Goal: Task Accomplishment & Management: Manage account settings

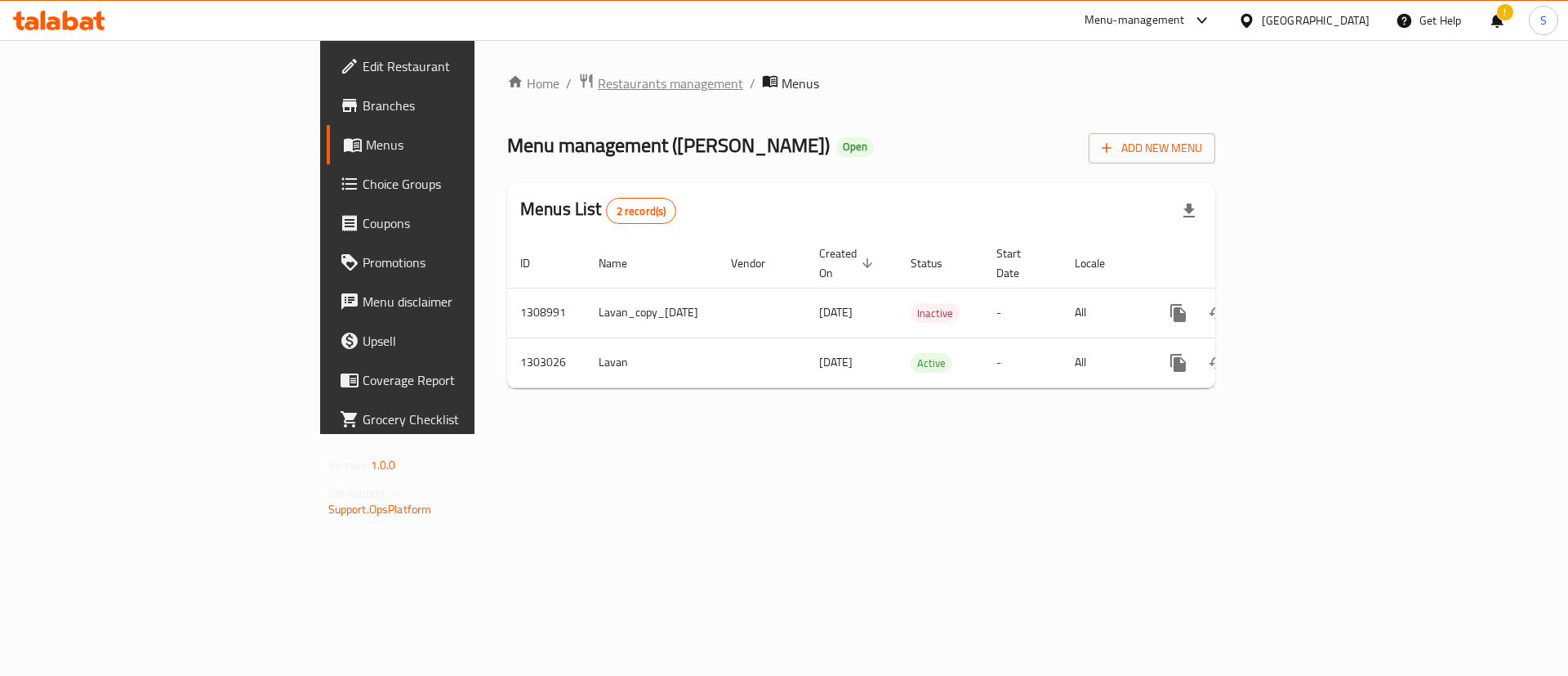
click at [598, 85] on span "Restaurants management" at bounding box center [670, 82] width 145 height 19
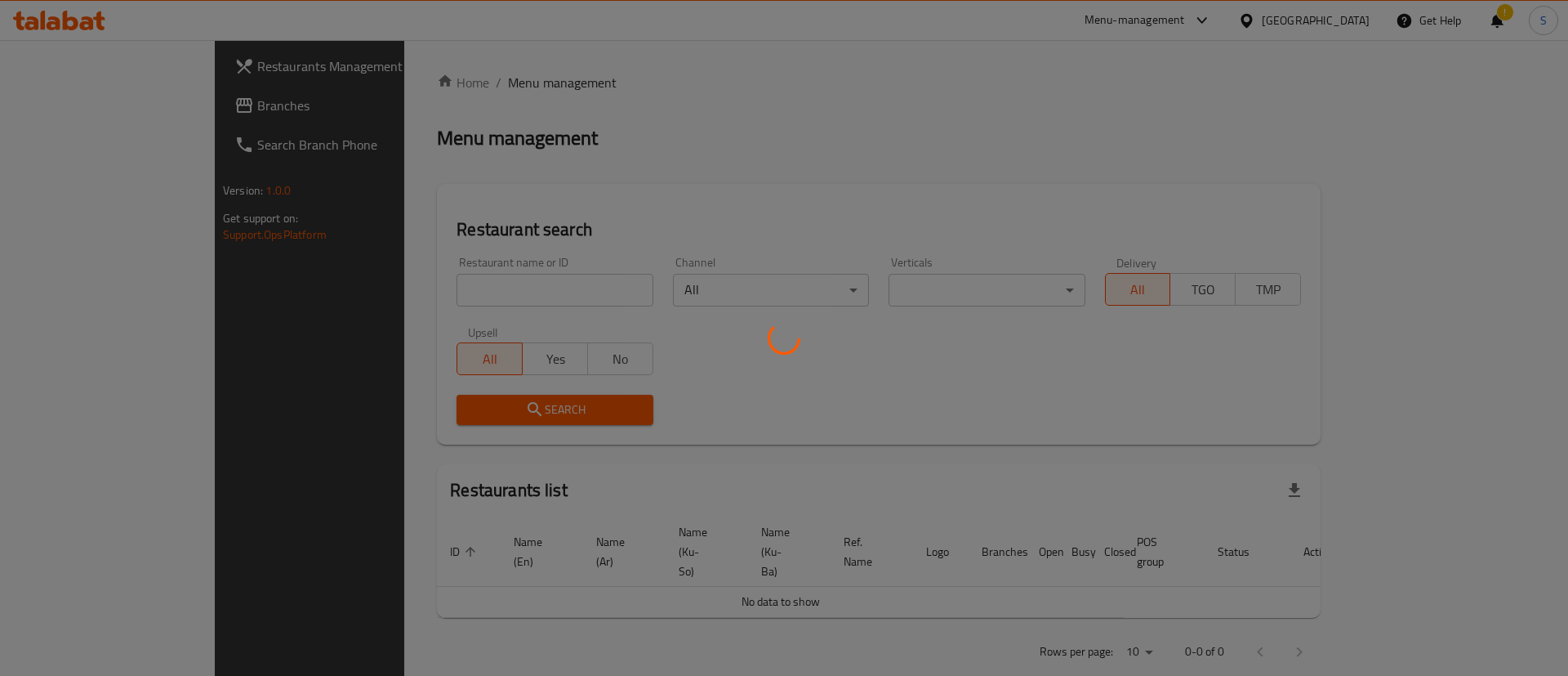
click at [489, 285] on div at bounding box center [784, 338] width 1568 height 676
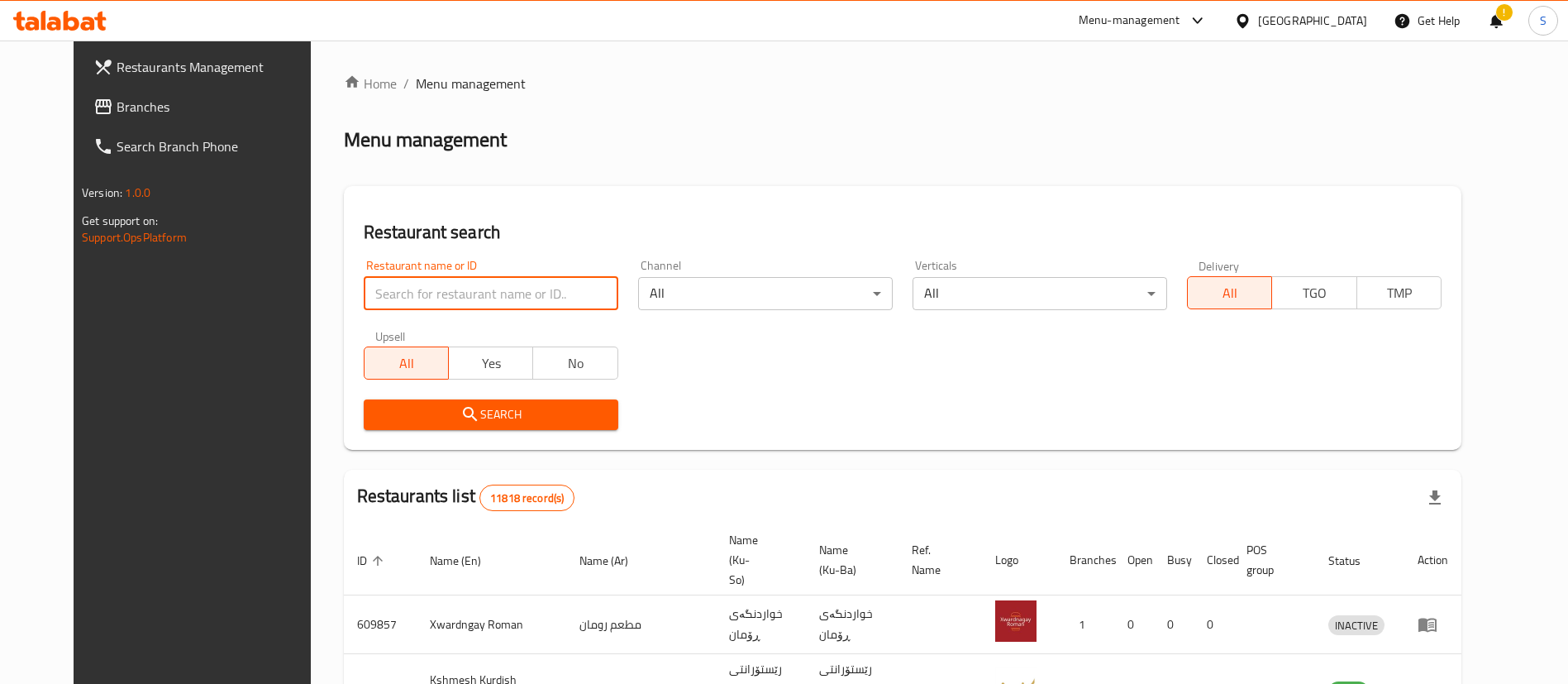
click at [495, 288] on input "search" at bounding box center [491, 294] width 254 height 33
type input "س"
type input "sarwaran"
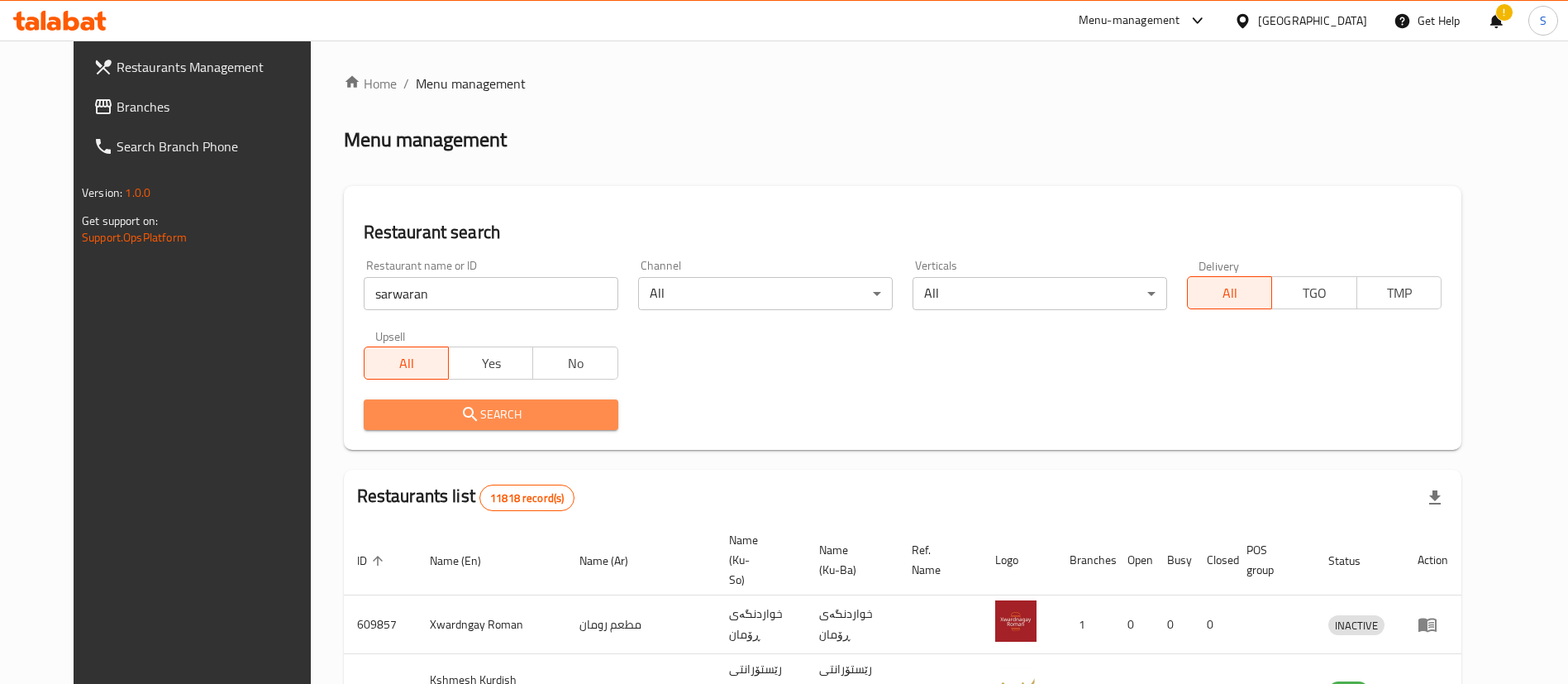
click at [459, 418] on span "Search" at bounding box center [491, 414] width 228 height 20
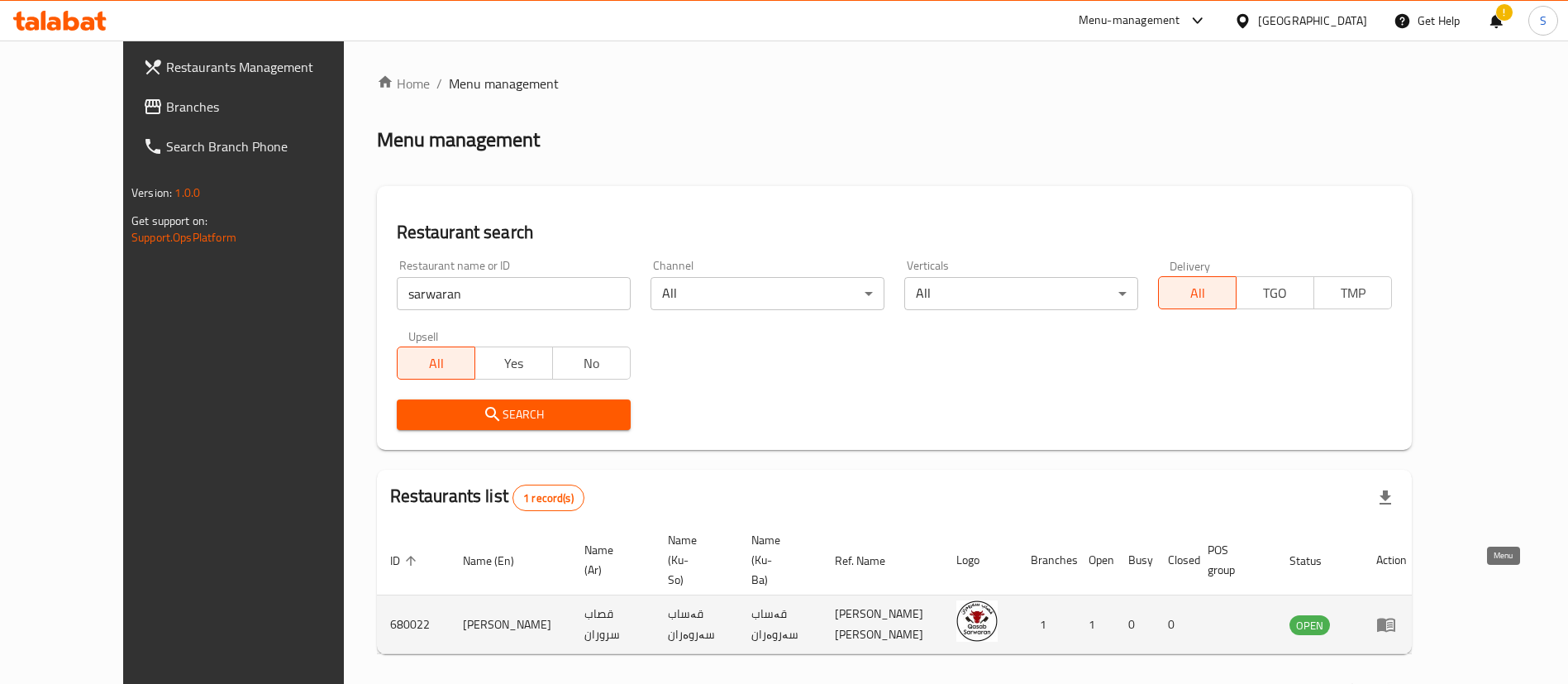
click at [1396, 615] on icon "enhanced table" at bounding box center [1385, 624] width 19 height 19
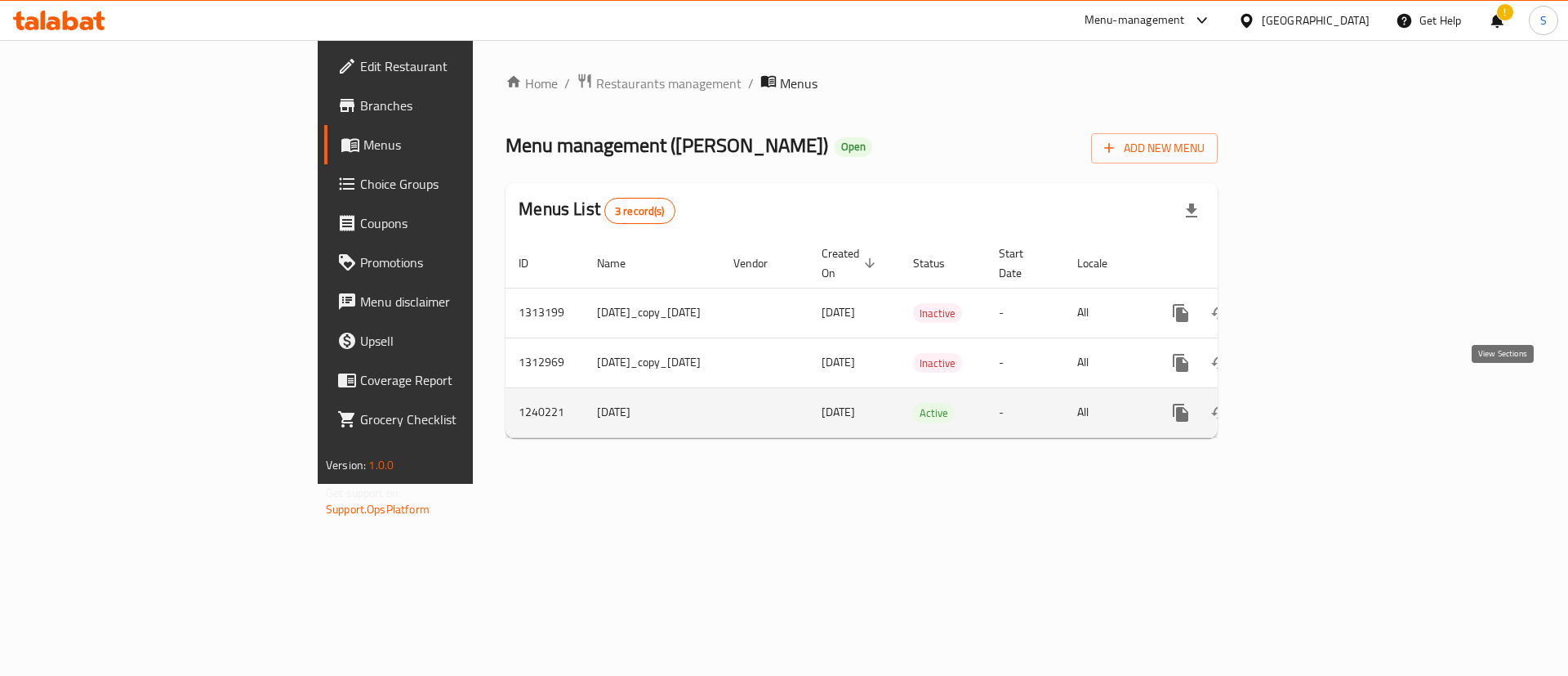
click at [1319, 404] on link "enhanced table" at bounding box center [1299, 412] width 39 height 39
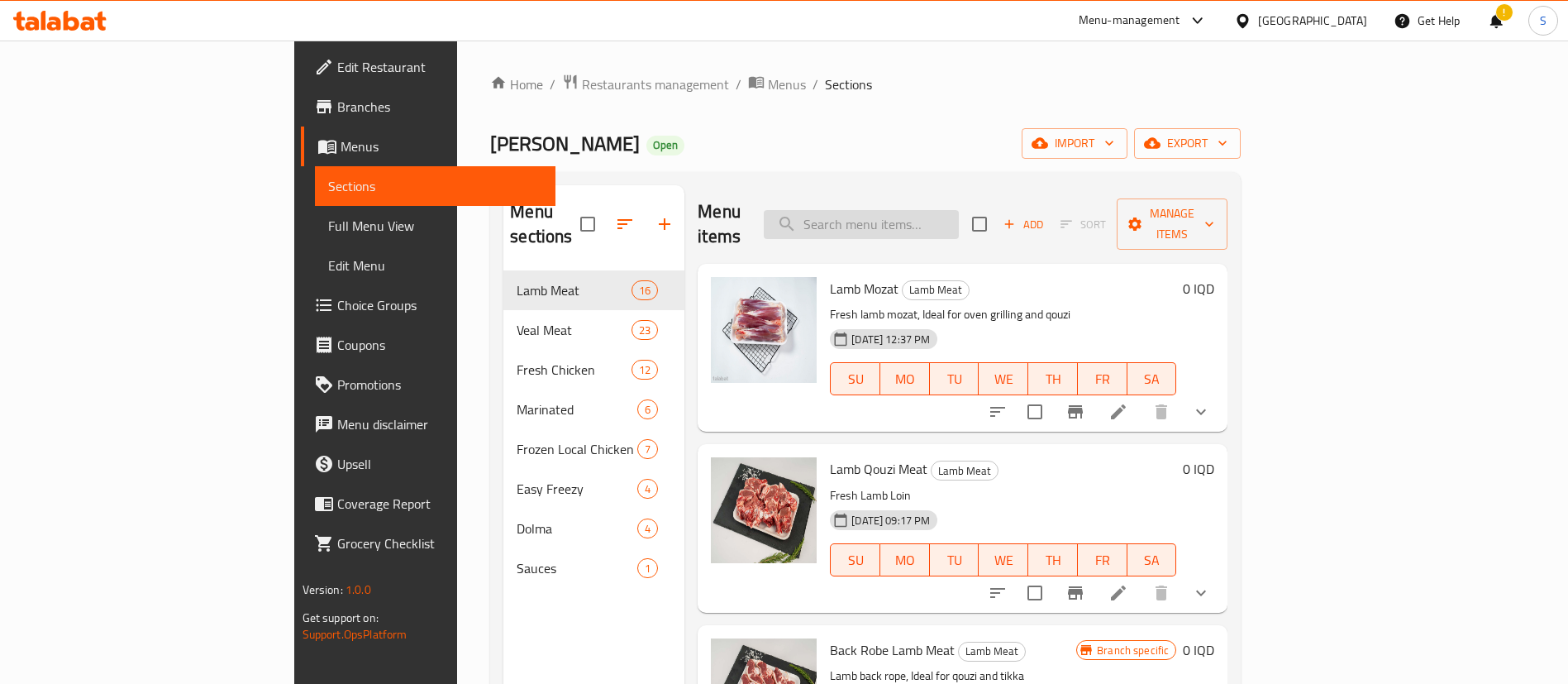
click at [959, 217] on input "search" at bounding box center [860, 224] width 195 height 29
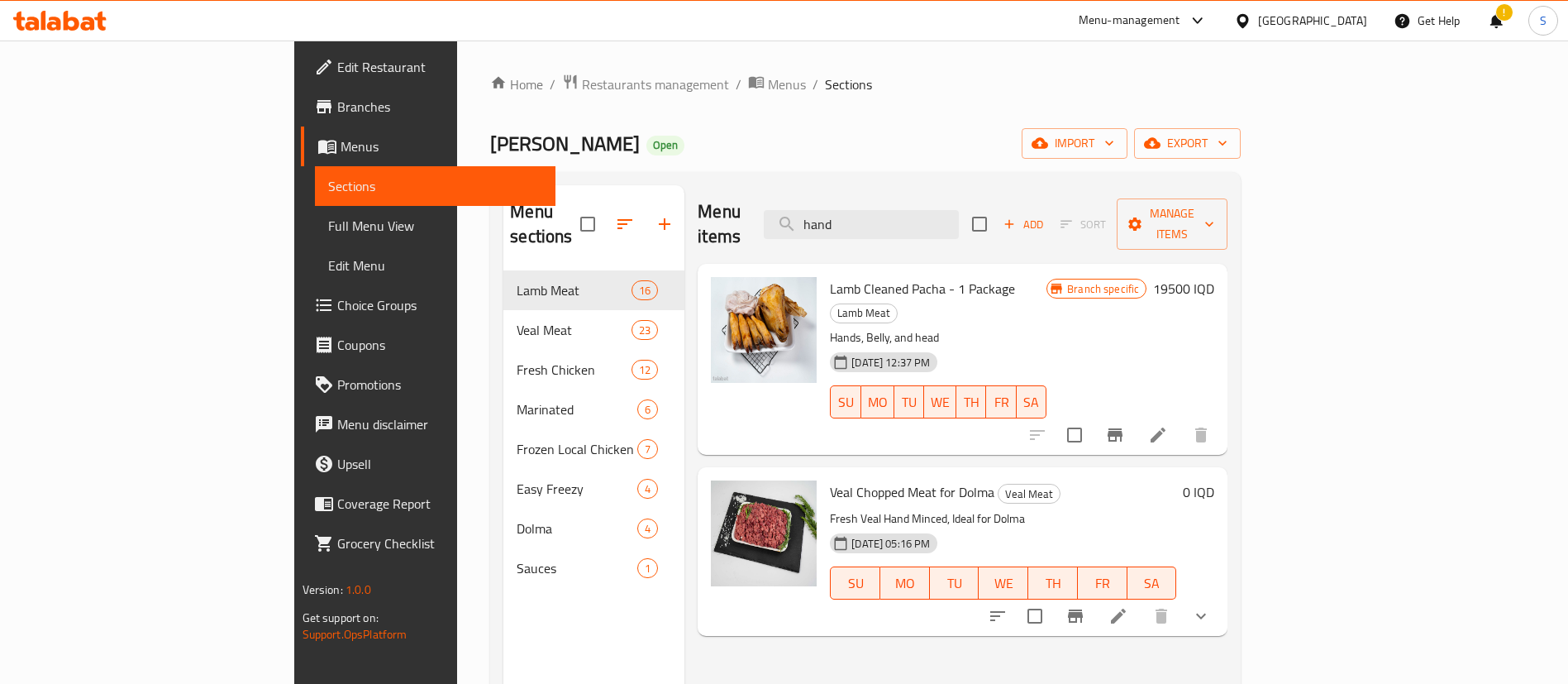
type input "hand"
click at [1128, 606] on icon at bounding box center [1117, 616] width 19 height 19
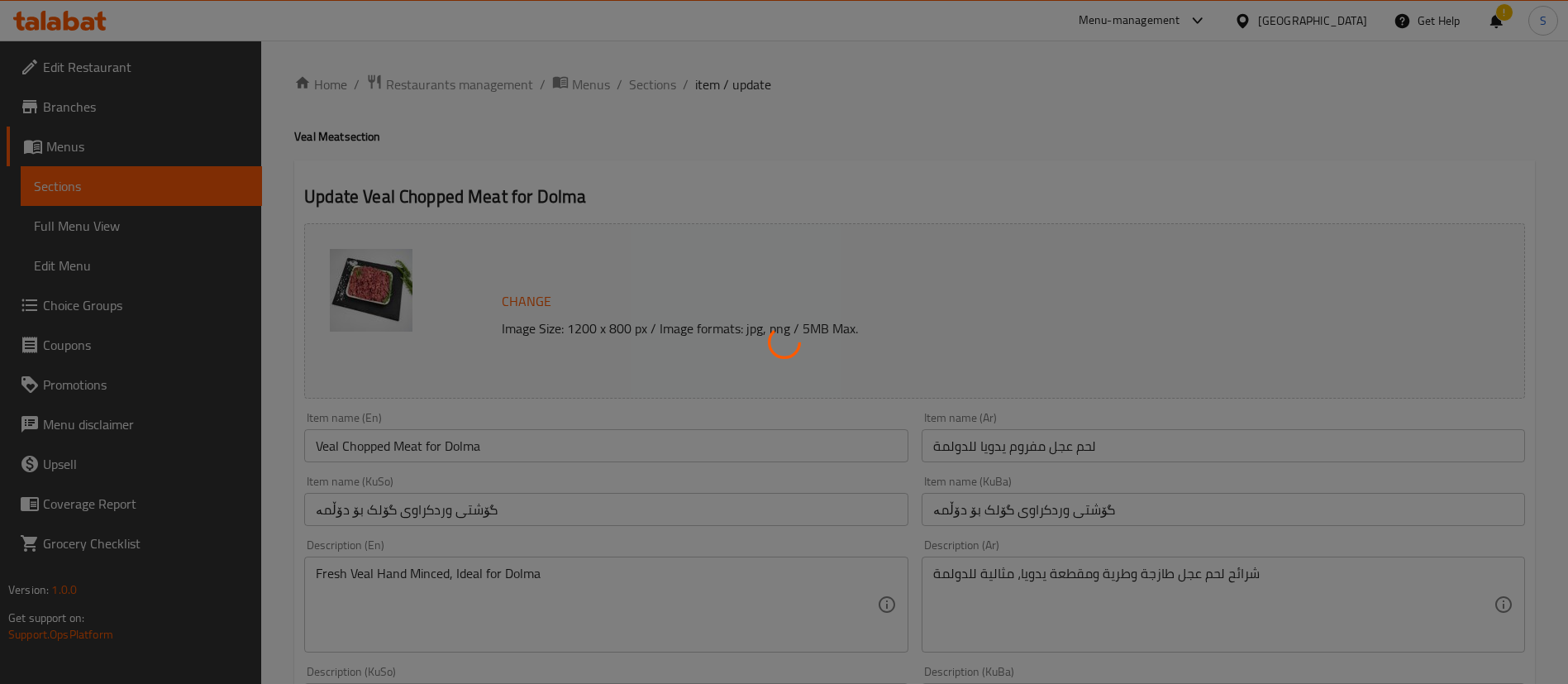
type input "إختيارك من الوزن:"
type input "هەڵبژاردنت لە کێش:"
type input "1"
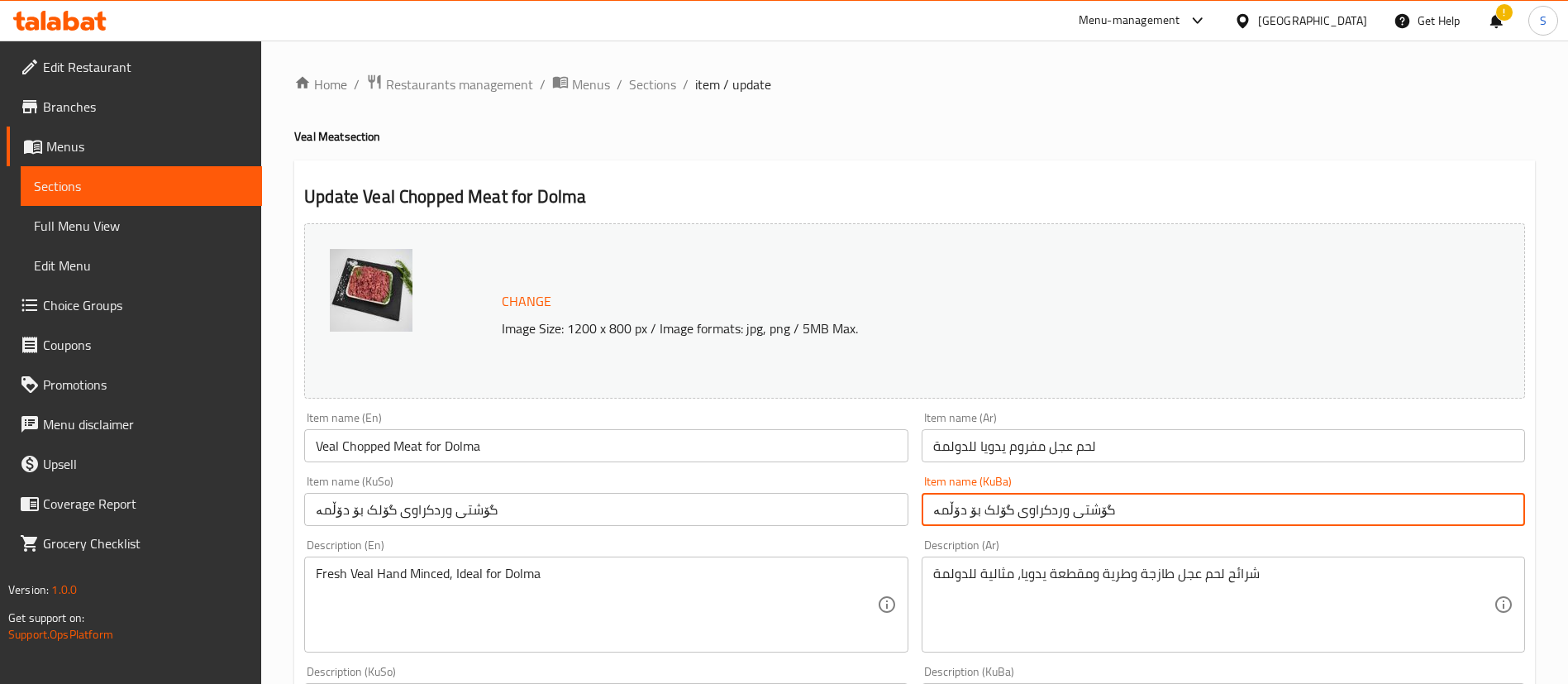
click at [1039, 511] on input "گۆشتی وردکراوی گۆلک بۆ دۆڵمە" at bounding box center [1222, 509] width 603 height 33
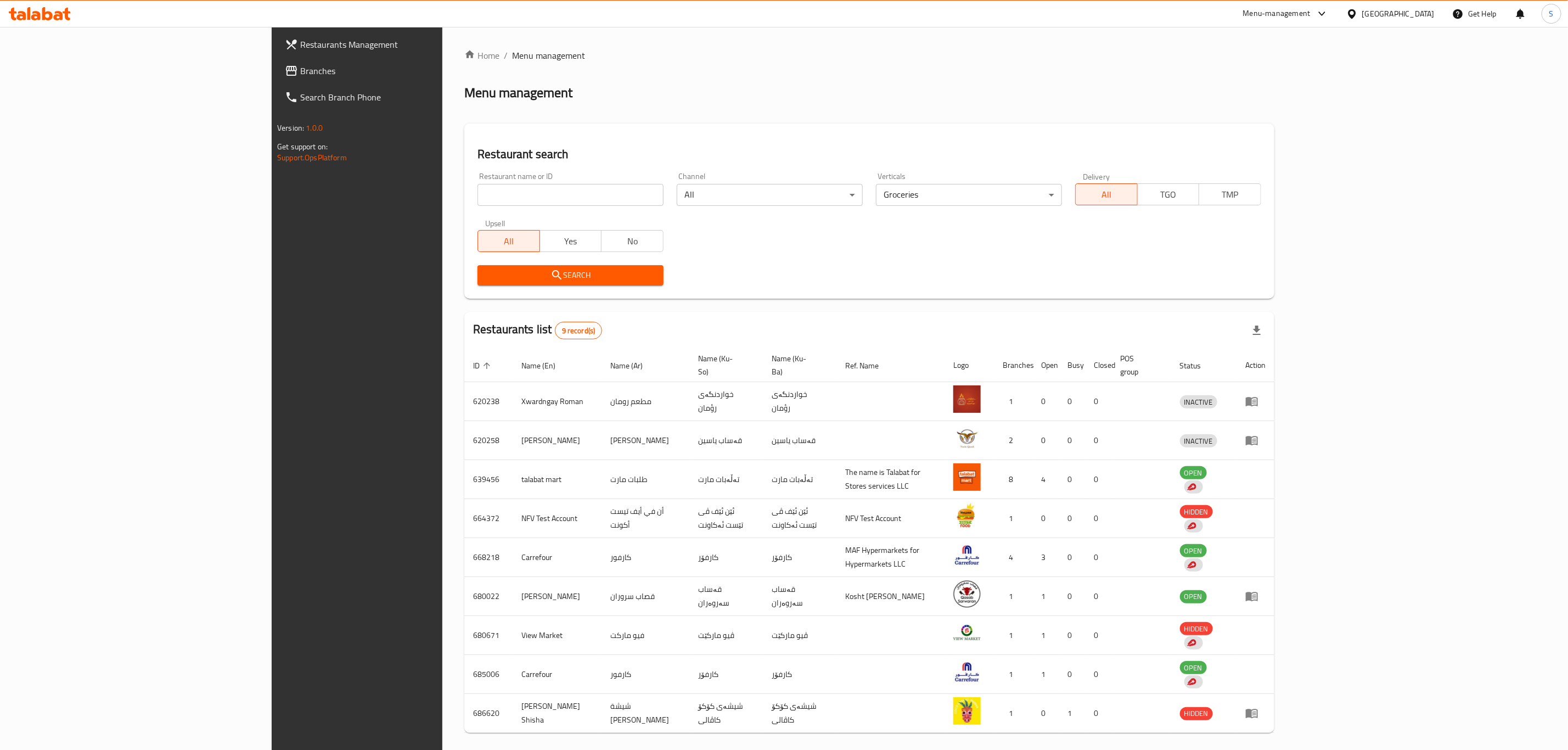
drag, startPoint x: 0, startPoint y: 0, endPoint x: 333, endPoint y: 201, distance: 389.0
click at [477, 201] on input "search" at bounding box center [570, 195] width 186 height 22
type input "sarwaran"
click button "Search" at bounding box center [570, 275] width 186 height 20
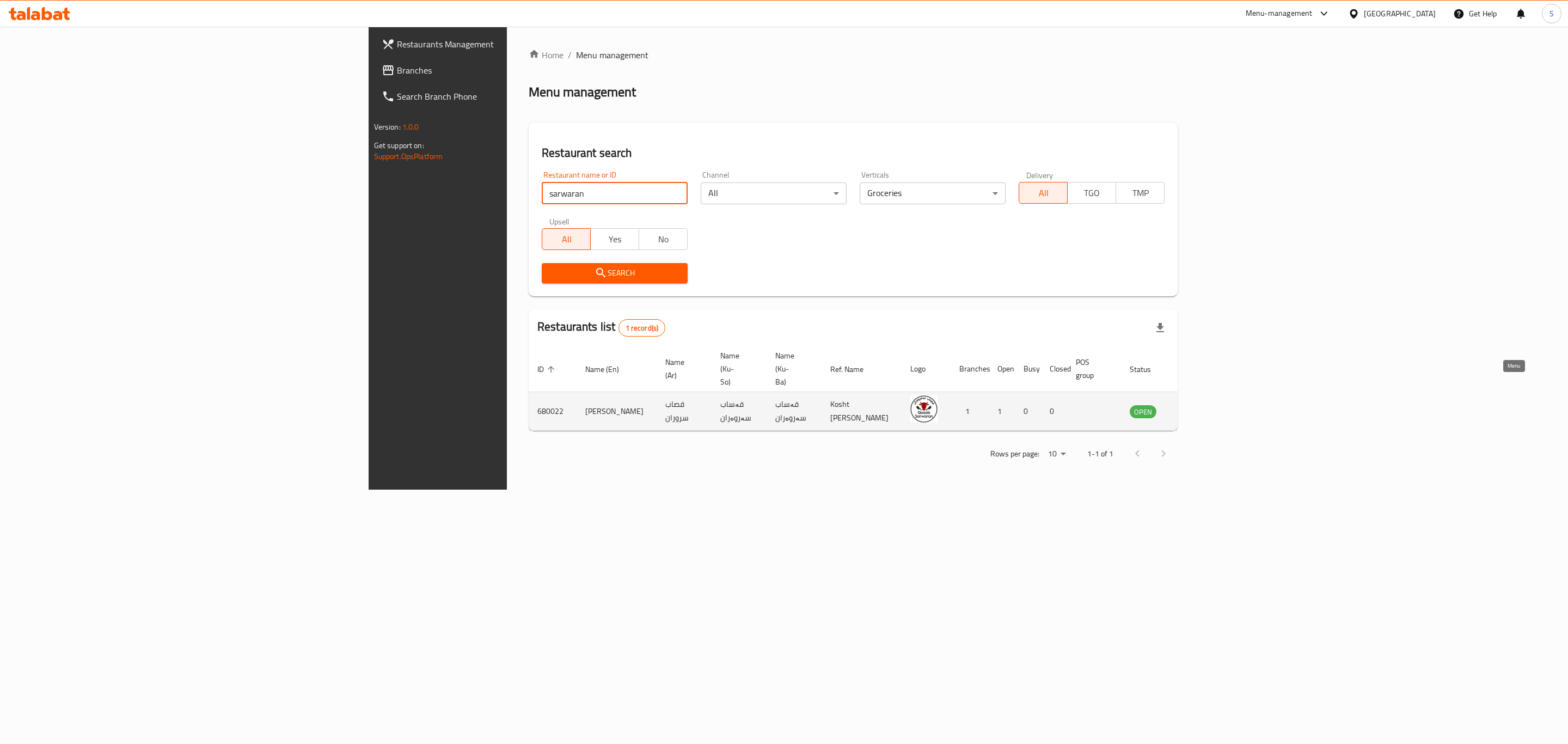
click at [1198, 410] on icon "enhanced table" at bounding box center [1196, 412] width 4 height 4
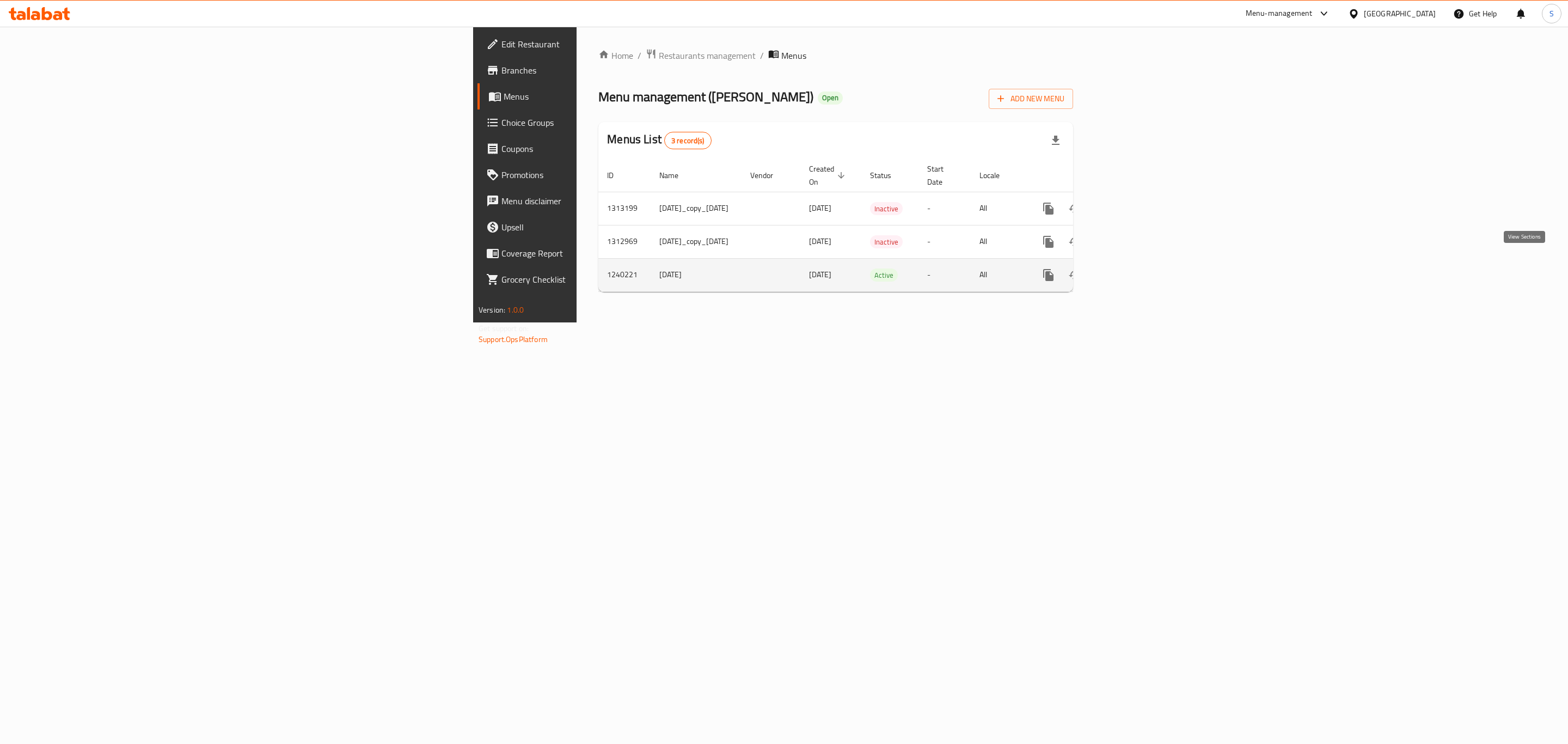
click at [1133, 268] on icon "enhanced table" at bounding box center [1127, 275] width 13 height 13
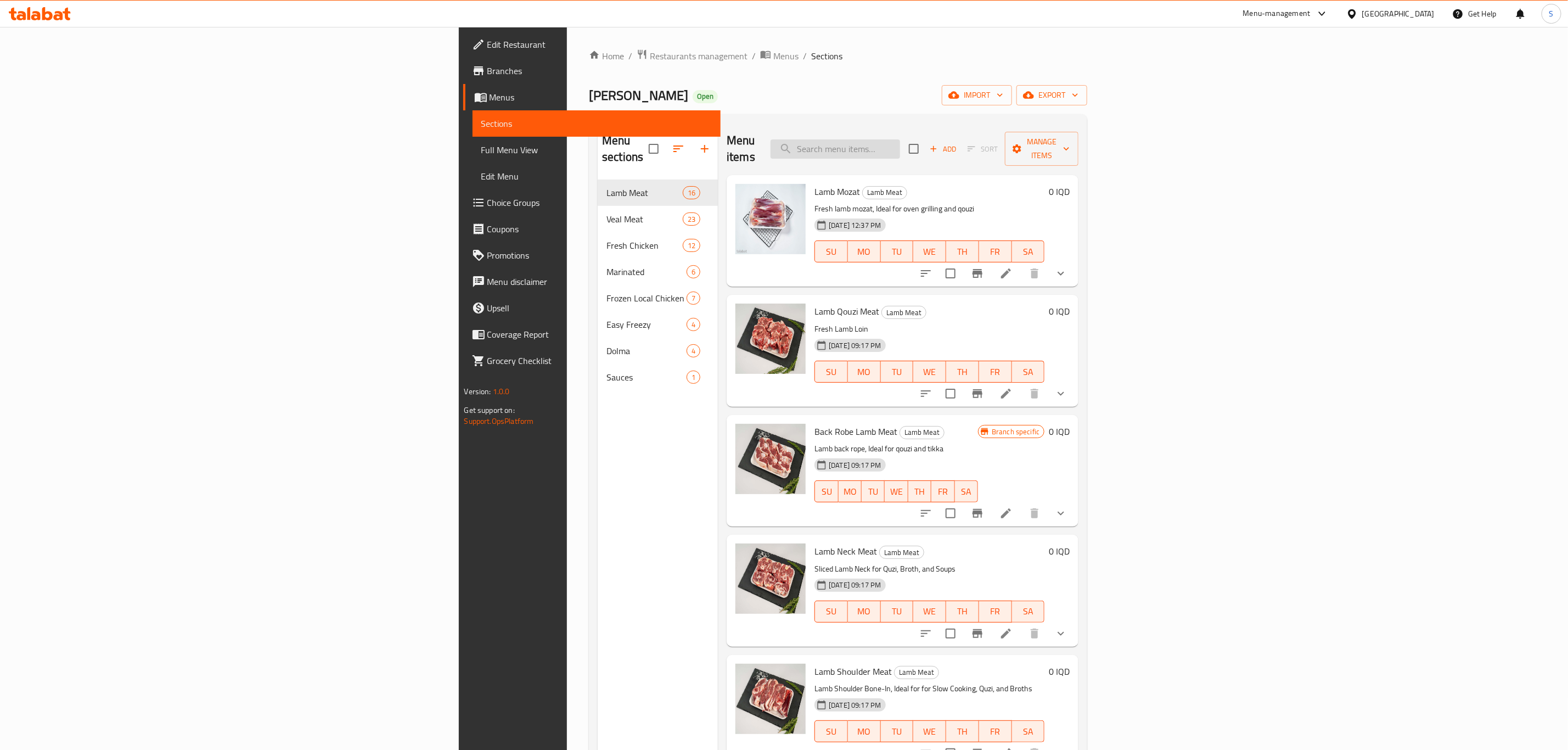
click at [900, 144] on input "search" at bounding box center [835, 149] width 129 height 19
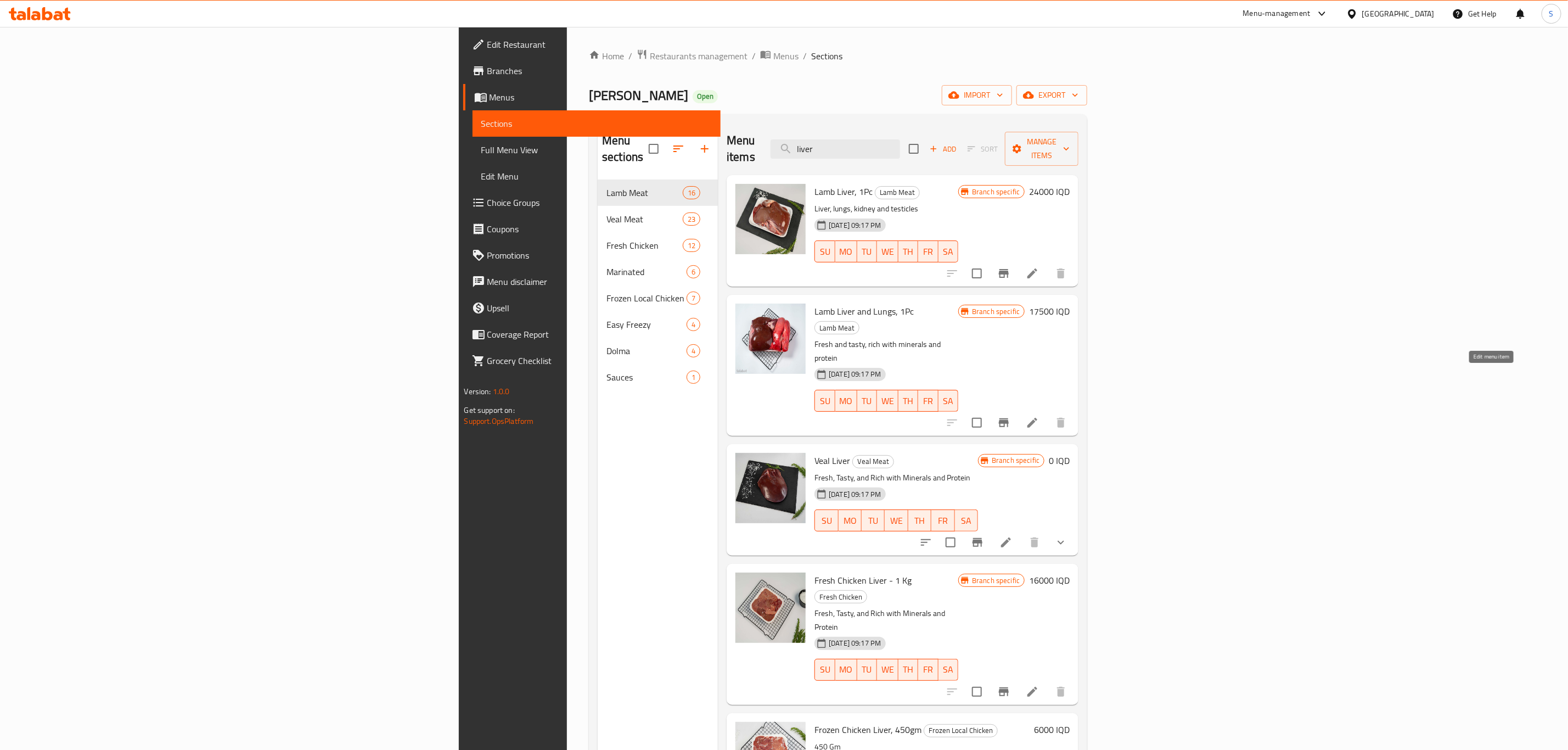
type input "liver"
click at [1039, 416] on icon at bounding box center [1032, 422] width 13 height 13
